Goal: Task Accomplishment & Management: Use online tool/utility

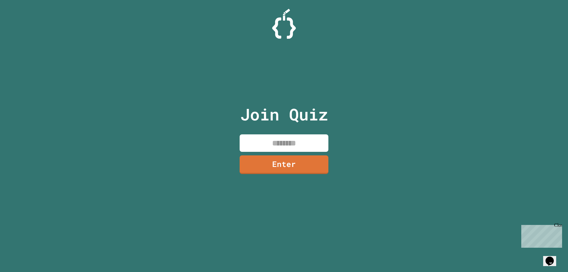
click at [285, 135] on input at bounding box center [284, 142] width 89 height 17
click at [297, 143] on input "********" at bounding box center [284, 142] width 89 height 17
type input "********"
click at [285, 165] on link "Enter" at bounding box center [284, 164] width 89 height 19
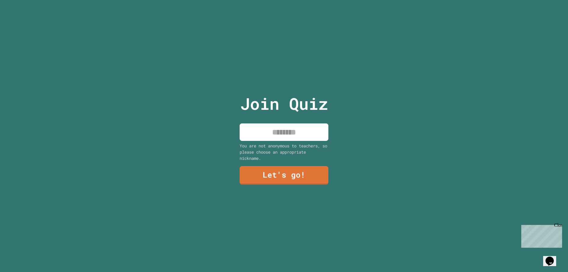
click at [279, 125] on input at bounding box center [284, 131] width 89 height 17
type input "******"
click at [279, 174] on link "Let's go!" at bounding box center [284, 175] width 83 height 20
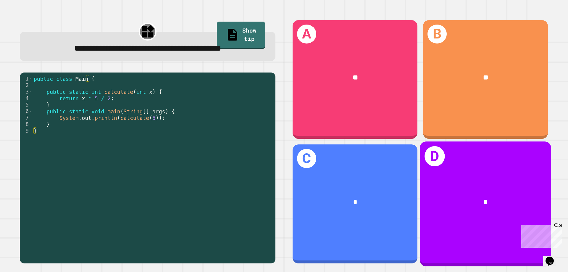
click at [445, 184] on div "*" at bounding box center [485, 203] width 131 height 40
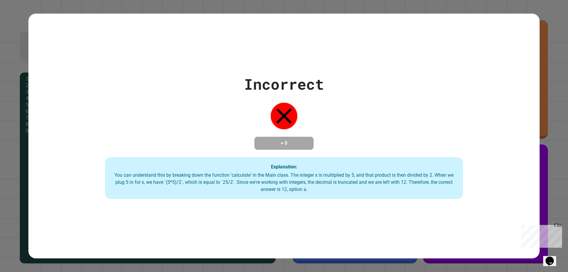
click at [560, 224] on div "Close" at bounding box center [558, 226] width 7 height 7
click at [0, 63] on div "Incorrect + 0 Explanation: You can understand this by breaking down the functio…" at bounding box center [284, 136] width 568 height 272
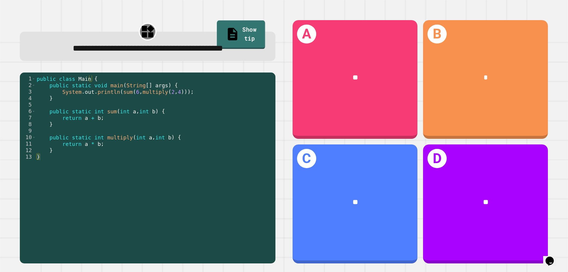
click at [225, 25] on link "Show tip" at bounding box center [241, 34] width 48 height 29
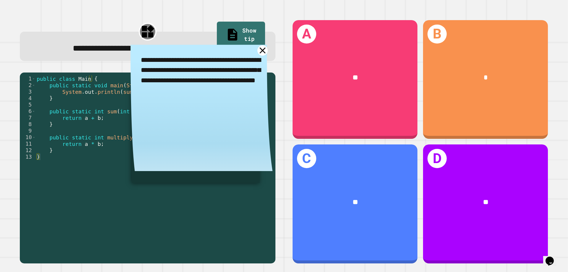
click at [258, 56] on icon at bounding box center [263, 50] width 10 height 10
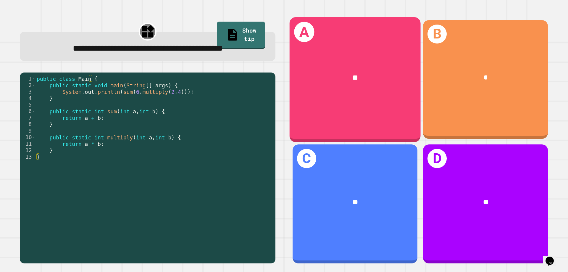
click at [357, 112] on div "A **" at bounding box center [355, 79] width 131 height 125
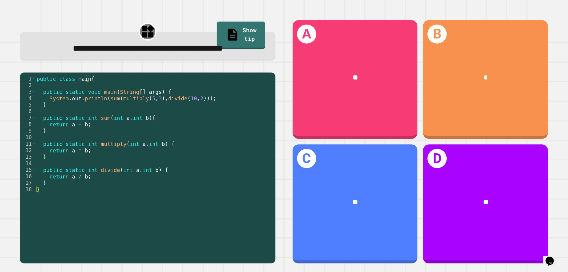
click at [229, 26] on link "Show tip" at bounding box center [241, 36] width 49 height 28
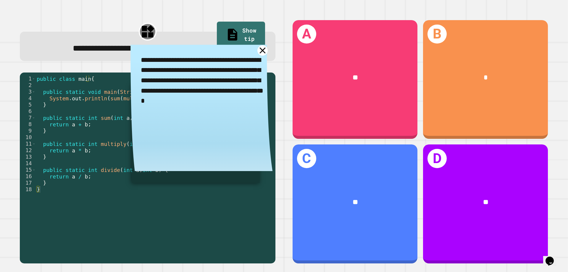
click at [258, 56] on icon at bounding box center [263, 50] width 10 height 10
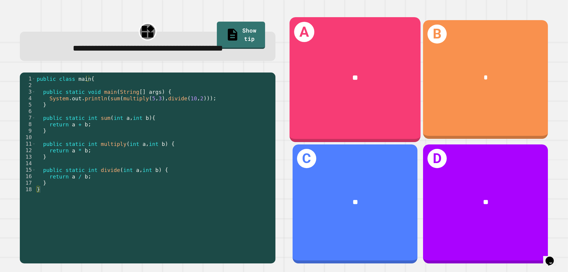
click at [370, 89] on div "**" at bounding box center [355, 78] width 131 height 40
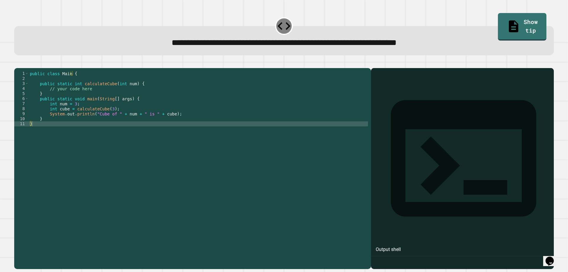
click at [203, 112] on div "public class Main { public static int calculateCube ( int num ) { // your code …" at bounding box center [199, 161] width 340 height 181
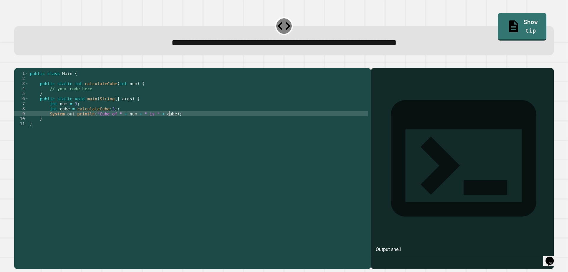
click at [237, 123] on div "public class Main { public static int calculateCube ( int num ) { // your code …" at bounding box center [199, 161] width 340 height 181
click at [104, 93] on div "public class Main { public static int calculateCube ( int num ) { // your code …" at bounding box center [199, 161] width 340 height 181
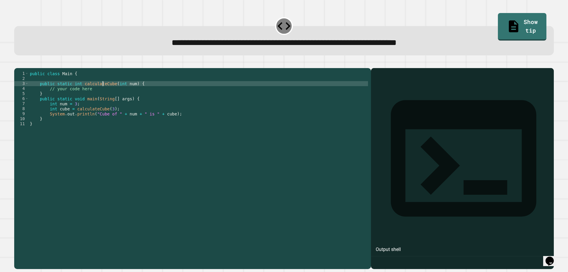
click at [103, 95] on div "public class Main { public static int calculateCube ( int num ) { // your code …" at bounding box center [199, 161] width 340 height 181
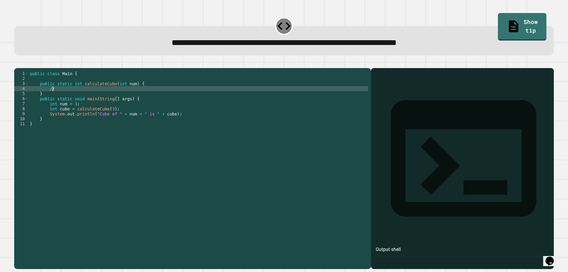
type textarea "*"
click at [513, 21] on link "Show tip" at bounding box center [522, 26] width 49 height 29
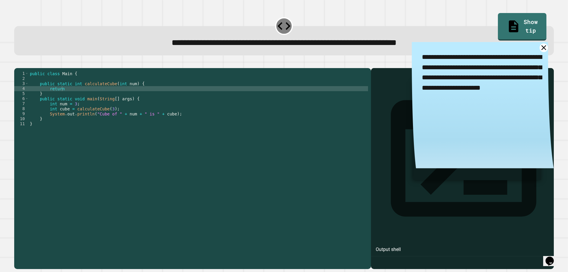
click at [111, 99] on div "public class Main { public static int calculateCube ( int num ) { return } publ…" at bounding box center [199, 161] width 340 height 181
click at [539, 49] on icon at bounding box center [543, 47] width 9 height 9
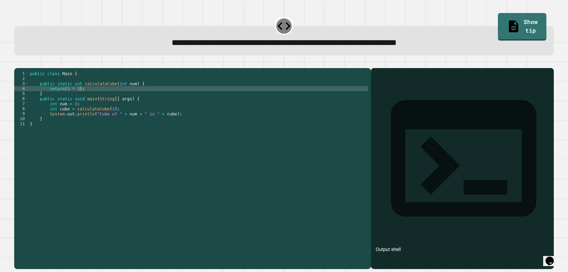
click at [17, 63] on button "button" at bounding box center [17, 63] width 0 height 0
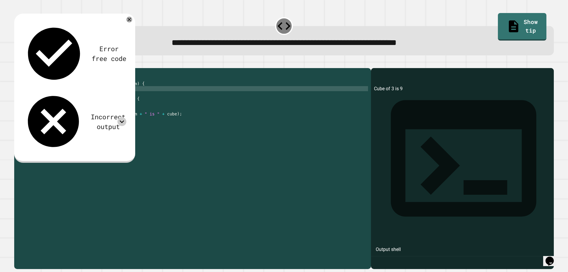
click at [120, 117] on icon at bounding box center [122, 121] width 9 height 9
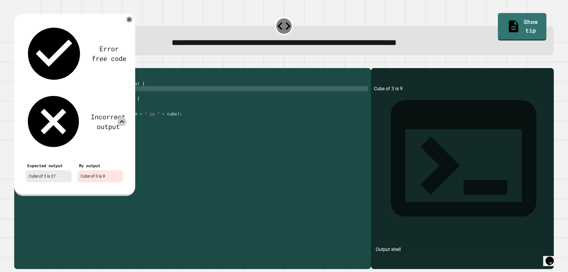
click at [120, 117] on icon at bounding box center [122, 121] width 9 height 9
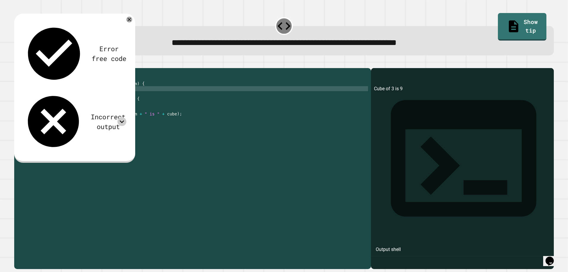
click at [75, 98] on div "public class Main { public static int calculateCube ( int num ) { return ( 3 * …" at bounding box center [199, 161] width 340 height 181
type textarea "**********"
click at [131, 22] on icon at bounding box center [129, 19] width 7 height 7
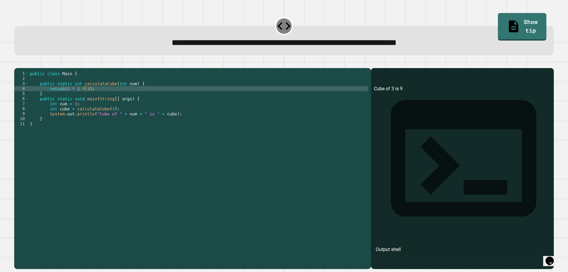
click at [17, 63] on button "button" at bounding box center [17, 63] width 0 height 0
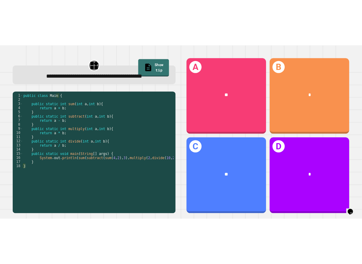
scroll to position [0, 16]
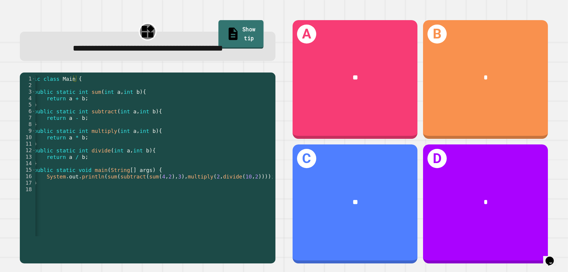
click at [240, 37] on link "Show tip" at bounding box center [241, 34] width 45 height 29
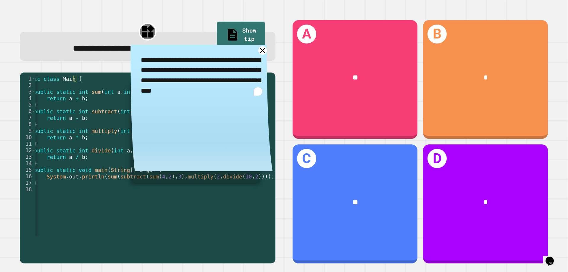
drag, startPoint x: 236, startPoint y: 62, endPoint x: 236, endPoint y: 65, distance: 3.0
click at [237, 65] on textarea "**********" at bounding box center [202, 75] width 142 height 61
click at [240, 69] on textarea "**********" at bounding box center [202, 75] width 142 height 61
click at [258, 56] on icon at bounding box center [263, 50] width 10 height 10
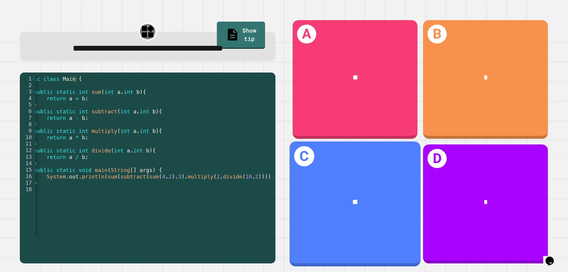
click at [357, 184] on div "**" at bounding box center [355, 203] width 131 height 40
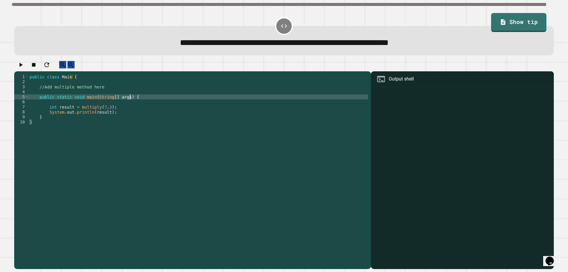
click at [192, 102] on div "public class Main { //Add multiple method here public static void main ( String…" at bounding box center [198, 164] width 340 height 181
click at [184, 116] on div "public class Main { //Add multiple method here public static void main ( String…" at bounding box center [198, 164] width 340 height 181
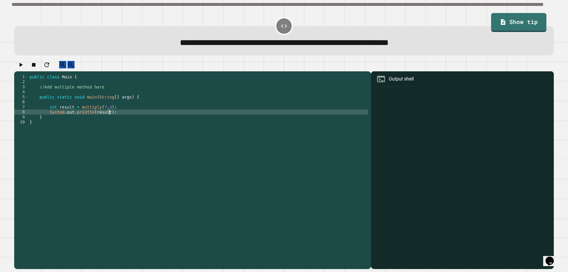
click at [172, 93] on div "public class Main { //Add multiple method here public static void main ( String…" at bounding box center [198, 164] width 340 height 181
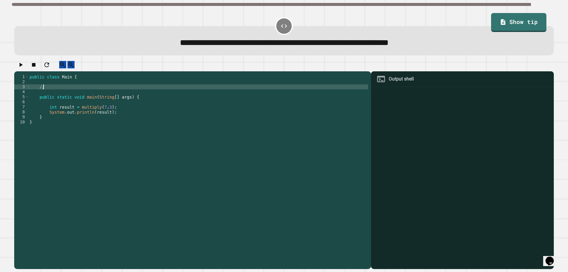
type textarea "*"
click at [362, 20] on link "Show tip" at bounding box center [519, 22] width 54 height 20
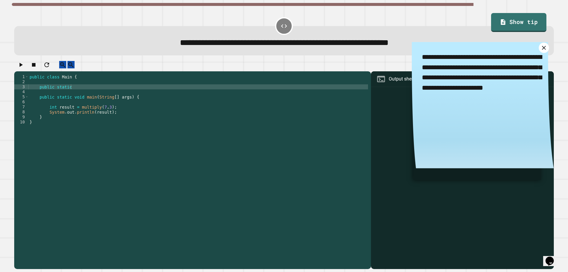
click at [362, 46] on icon at bounding box center [544, 47] width 7 height 7
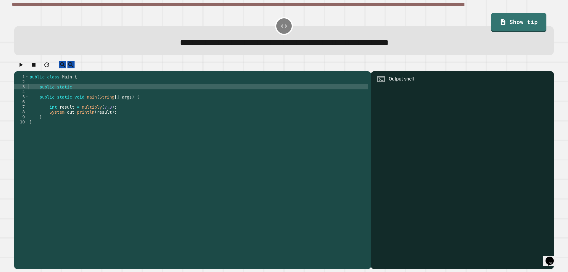
click at [163, 93] on div "public class Main { public static public static void main ( String [ ] args ) {…" at bounding box center [198, 164] width 340 height 181
click at [22, 65] on icon "button" at bounding box center [20, 64] width 7 height 7
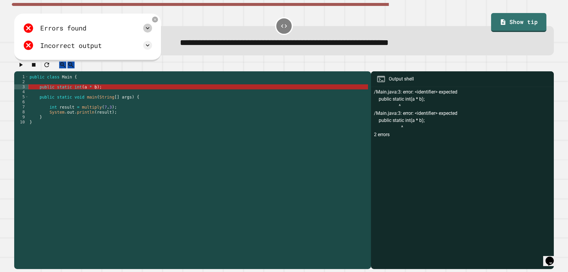
click at [151, 31] on icon at bounding box center [147, 28] width 7 height 7
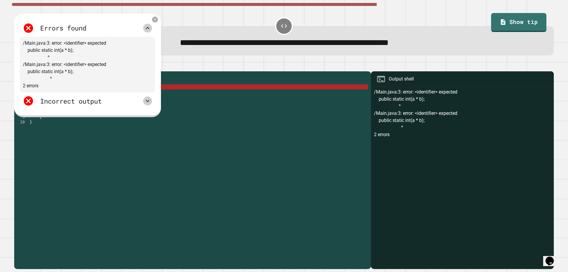
click at [152, 98] on div at bounding box center [147, 101] width 9 height 9
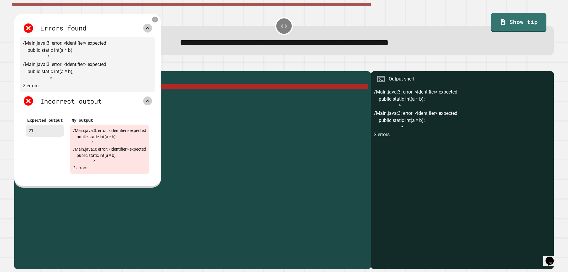
click at [152, 98] on div at bounding box center [147, 101] width 9 height 9
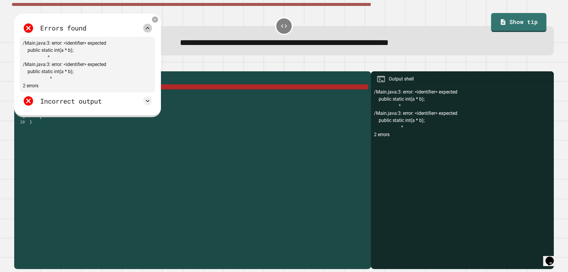
drag, startPoint x: 148, startPoint y: 38, endPoint x: 151, endPoint y: 32, distance: 7.0
click at [148, 38] on div "/Main.java:3: error: <identifier> expected public static int(a * b); ^ /Main.ja…" at bounding box center [87, 65] width 135 height 56
click at [151, 28] on icon at bounding box center [147, 28] width 7 height 7
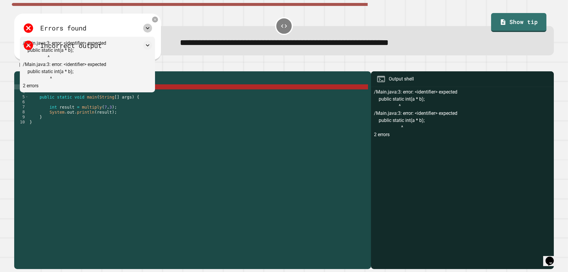
click at [160, 18] on div "Errors found /Main.java:3: error: <identifier> expected public static int(a * b…" at bounding box center [87, 38] width 147 height 48
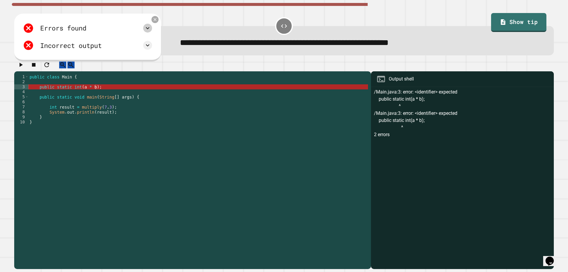
click at [158, 19] on icon at bounding box center [155, 19] width 5 height 5
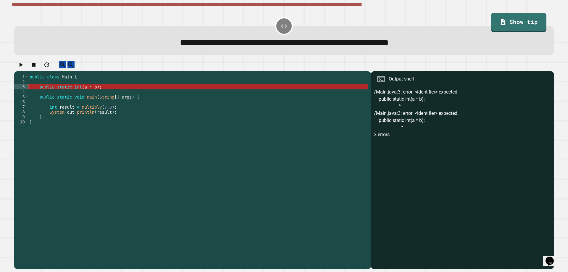
click at [77, 92] on div "public class Main { public static int ( a * b ) ; public static void main ( Str…" at bounding box center [198, 164] width 340 height 181
click at [71, 93] on div "public class Main { public static int ( a * b ) ; public static void main ( Str…" at bounding box center [198, 164] width 340 height 181
click at [76, 94] on div "public class Main { public static int ( a * b ) ; public static void main ( Str…" at bounding box center [198, 164] width 340 height 181
click at [77, 93] on div "public class Main { public static int ( a * b ) ; public static void main ( Str…" at bounding box center [198, 164] width 340 height 181
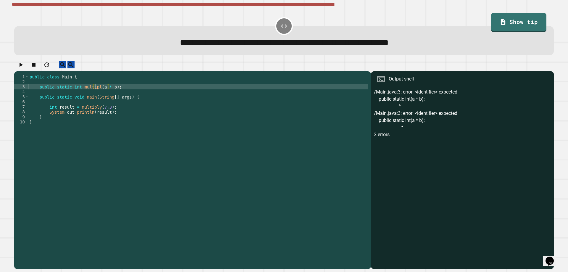
scroll to position [0, 5]
type textarea "**********"
click at [18, 68] on button "button" at bounding box center [20, 64] width 7 height 7
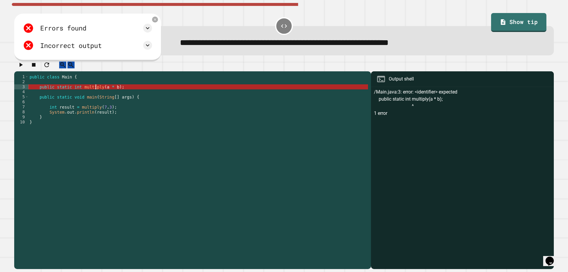
click at [97, 93] on div "public class Main { public static int multiply ( a * b ) ; public static void m…" at bounding box center [198, 164] width 340 height 181
click at [362, 28] on link "Show tip" at bounding box center [519, 22] width 50 height 20
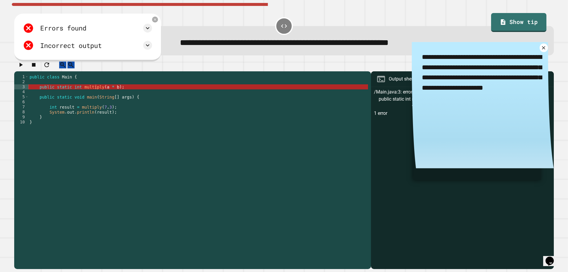
scroll to position [0, 0]
click at [79, 99] on div "public class Main { public static int multiply ( a * b ) ; public static void m…" at bounding box center [198, 164] width 340 height 181
click at [30, 86] on div "public class Main { public static int multiply ( a * b ) ; public static void m…" at bounding box center [198, 164] width 340 height 181
click at [40, 86] on div "public class Main { public static int multiply ( a * b ) ; public static void m…" at bounding box center [198, 164] width 340 height 181
click at [362, 46] on link at bounding box center [544, 48] width 10 height 10
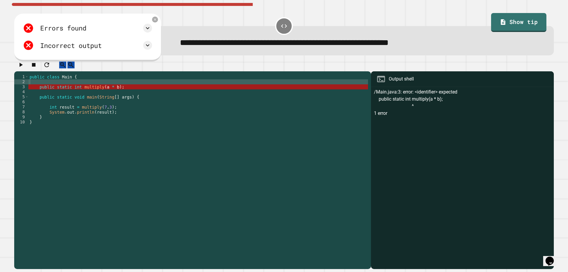
click at [47, 92] on div "public class Main { public static int multiply ( a * b ) ; public static void m…" at bounding box center [198, 164] width 340 height 181
click at [44, 90] on div "public class Main { public static int multiply ( a * b ) ; public static void m…" at bounding box center [198, 164] width 340 height 181
click at [42, 89] on div "public class Main { public static int multiply ( a * b ) ; public static void m…" at bounding box center [198, 164] width 340 height 181
type textarea "*"
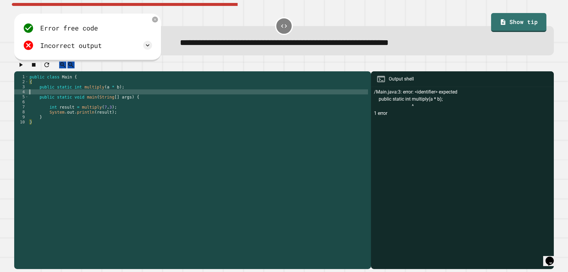
click at [41, 100] on div "public class Main { { public static int multiply ( a * b ) ; public static void…" at bounding box center [198, 164] width 340 height 181
click at [20, 65] on icon "button" at bounding box center [20, 64] width 7 height 7
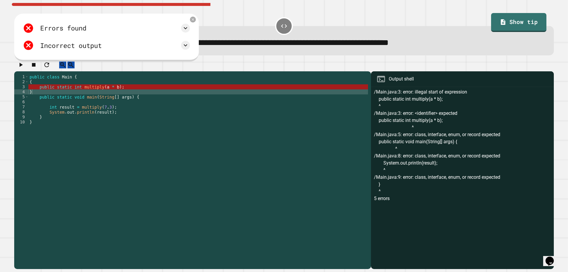
click at [32, 88] on div "public class Main { { public static int multiply ( a * b ) ; } public static vo…" at bounding box center [198, 164] width 340 height 181
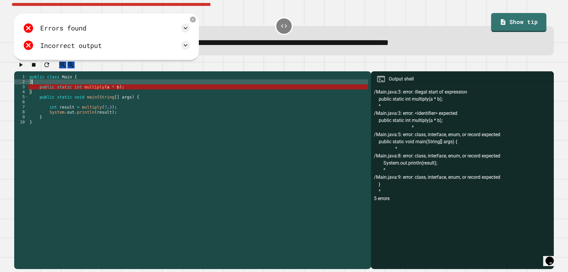
type textarea "*"
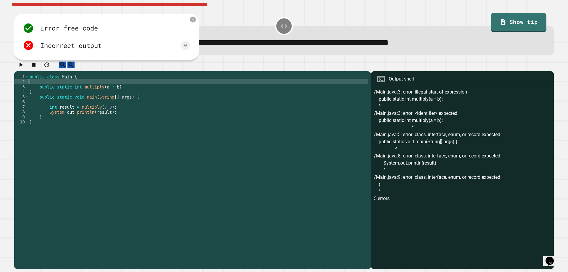
click at [32, 95] on div "public class Main { public static int multiply ( a * b ) ; } public static void…" at bounding box center [198, 164] width 340 height 181
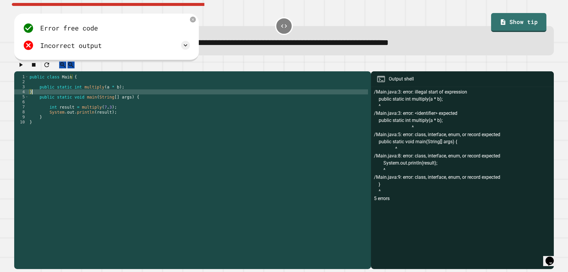
type textarea "*"
click at [189, 45] on icon at bounding box center [185, 45] width 7 height 7
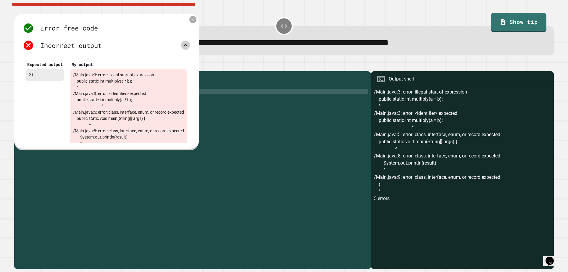
click at [196, 20] on icon at bounding box center [193, 19] width 5 height 5
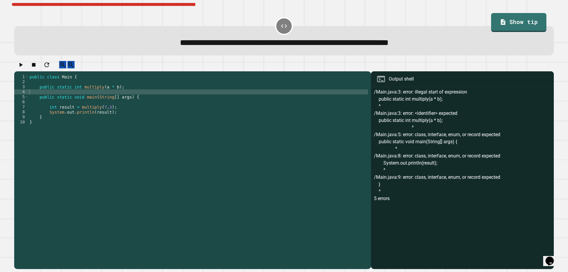
click at [30, 66] on div at bounding box center [284, 66] width 540 height 10
click at [24, 67] on icon "button" at bounding box center [20, 64] width 7 height 7
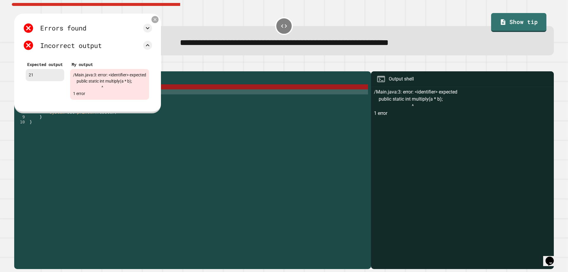
click at [159, 19] on div at bounding box center [155, 19] width 7 height 7
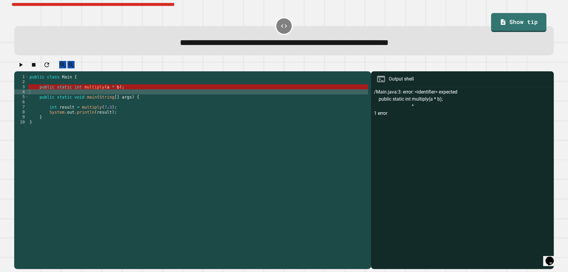
click at [97, 93] on div "public class Main { public static int multiply ( a * b ) ; public static void m…" at bounding box center [198, 164] width 340 height 181
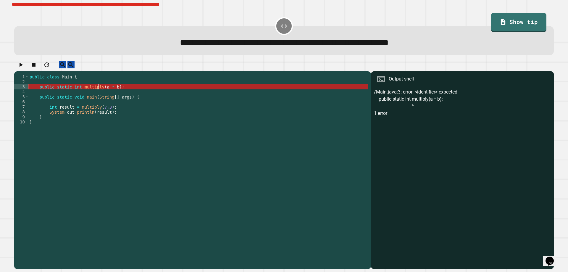
click at [98, 92] on div "public class Main { public static int multiply ( a * b ) ; public static void m…" at bounding box center [198, 164] width 340 height 181
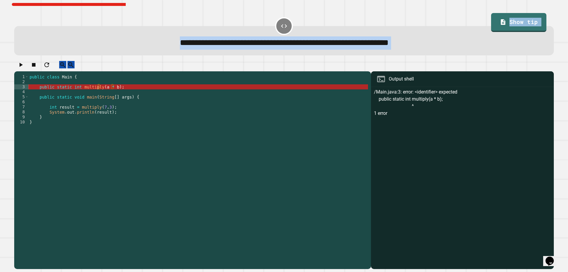
drag, startPoint x: 115, startPoint y: 44, endPoint x: 152, endPoint y: 145, distance: 107.5
click at [152, 145] on div "**********" at bounding box center [284, 141] width 546 height 261
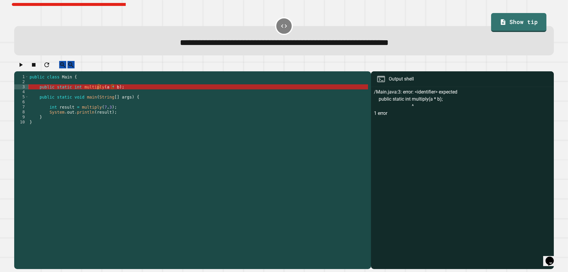
click at [102, 80] on div "public class Main { public static int multiply ( a * b ) ; public static void m…" at bounding box center [198, 164] width 340 height 181
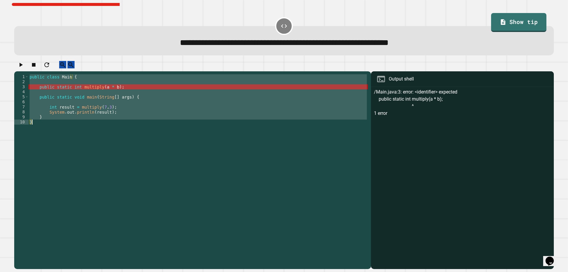
drag, startPoint x: 30, startPoint y: 81, endPoint x: 109, endPoint y: 166, distance: 116.1
click at [109, 166] on div "public class Main { public static int multiply ( a * b ) ; public static void m…" at bounding box center [198, 164] width 340 height 181
click at [99, 93] on div "public class Main { public static int multiply ( a * b ) ; public static void m…" at bounding box center [198, 159] width 340 height 171
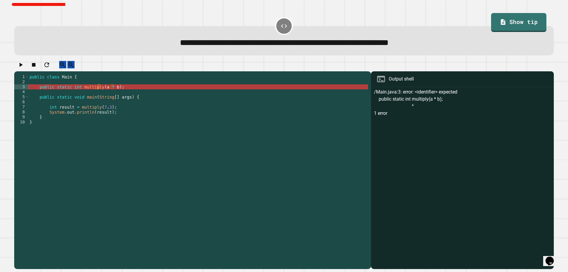
click at [24, 67] on icon "button" at bounding box center [20, 64] width 7 height 7
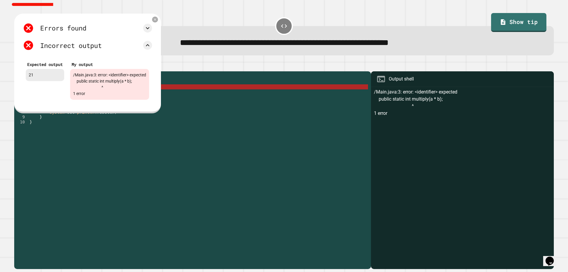
click at [40, 133] on div "public class Main { public static int multiply ( a * b ) ; public static void m…" at bounding box center [198, 164] width 340 height 181
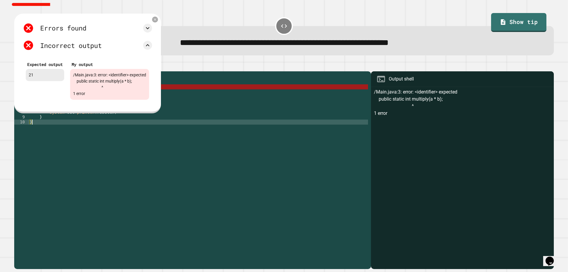
click at [160, 18] on div "Errors found /Main.java:3: error: <identifier> expected public static int multi…" at bounding box center [87, 63] width 147 height 99
click at [158, 19] on icon at bounding box center [155, 19] width 5 height 5
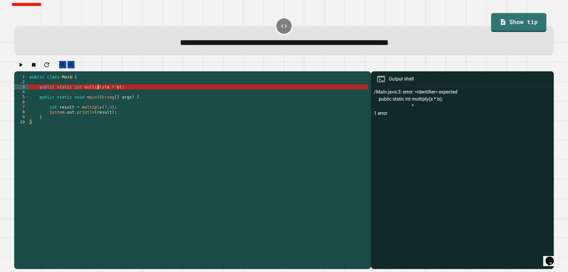
click at [99, 91] on div "public class Main { public static int multiply ( a * b ) ; public static void m…" at bounding box center [198, 164] width 340 height 181
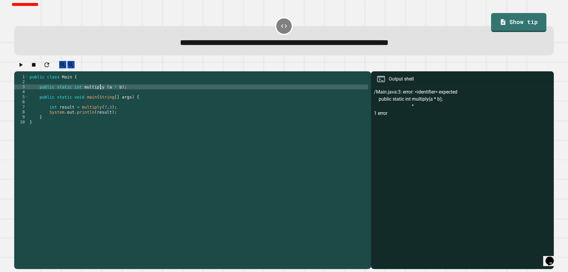
scroll to position [0, 5]
click at [24, 68] on icon "button" at bounding box center [20, 64] width 7 height 7
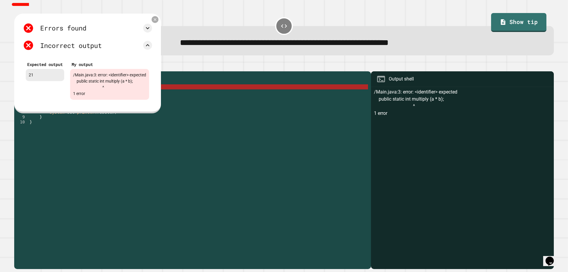
click at [158, 22] on icon at bounding box center [155, 19] width 5 height 5
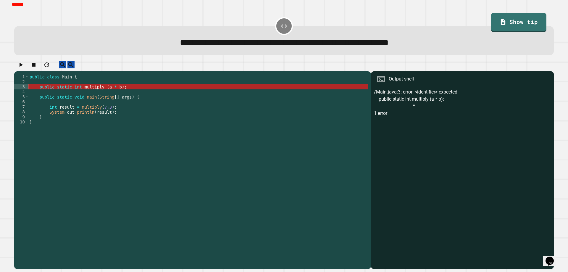
click at [100, 92] on div "public class Main { public static int multiply ( a * b ) ; public static void m…" at bounding box center [198, 164] width 340 height 181
type textarea "**********"
